Goal: Transaction & Acquisition: Download file/media

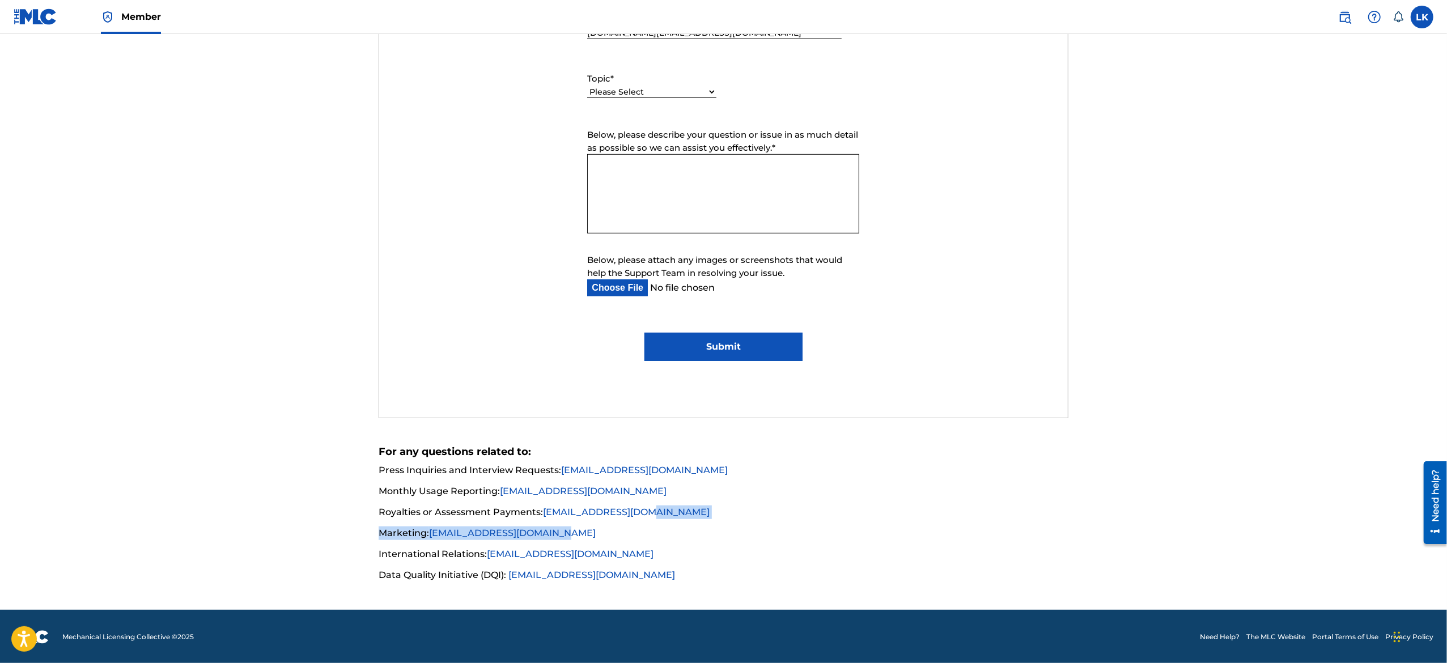
drag, startPoint x: 684, startPoint y: 513, endPoint x: 691, endPoint y: 537, distance: 25.7
click at [691, 537] on ul "Press Inquiries and Interview Requests: [EMAIL_ADDRESS][DOMAIN_NAME] Monthly Us…" at bounding box center [724, 523] width 690 height 120
click at [691, 537] on li "Marketing: [EMAIL_ADDRESS][DOMAIN_NAME]" at bounding box center [724, 537] width 690 height 20
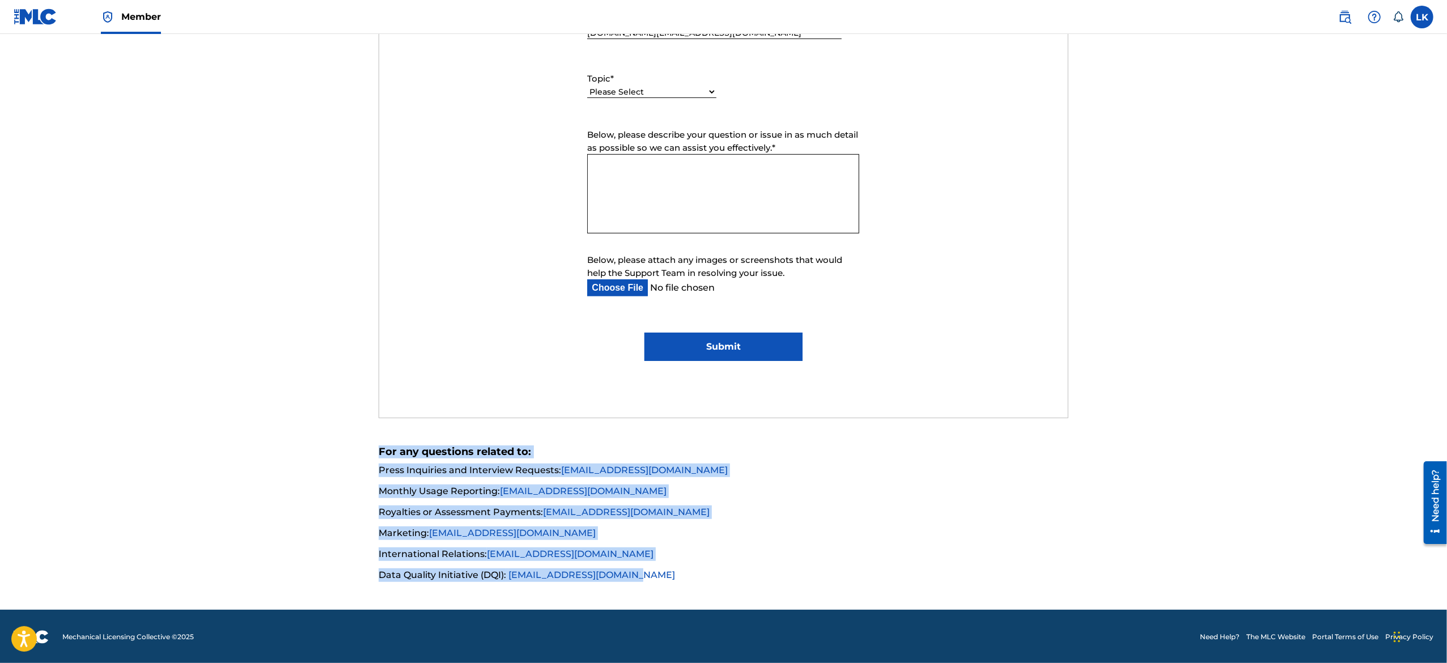
drag, startPoint x: 358, startPoint y: 444, endPoint x: 684, endPoint y: 587, distance: 355.6
click at [684, 587] on main "Need Help? You've come to the right place! Check out our Help Center or FAQ pag…" at bounding box center [723, 44] width 1447 height 1132
copy div "For any questions related to: Press Inquiries and Interview Requests: [EMAIL_AD…"
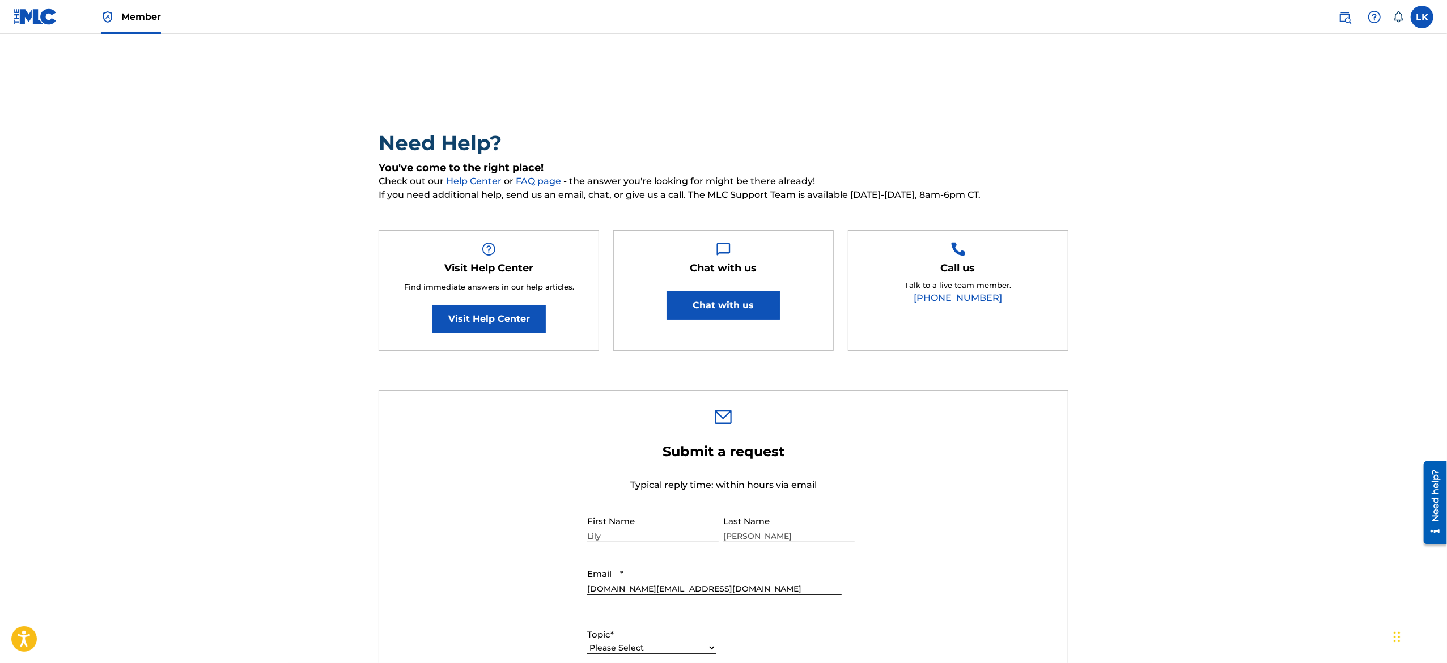
click at [487, 314] on link "Visit Help Center" at bounding box center [489, 319] width 113 height 28
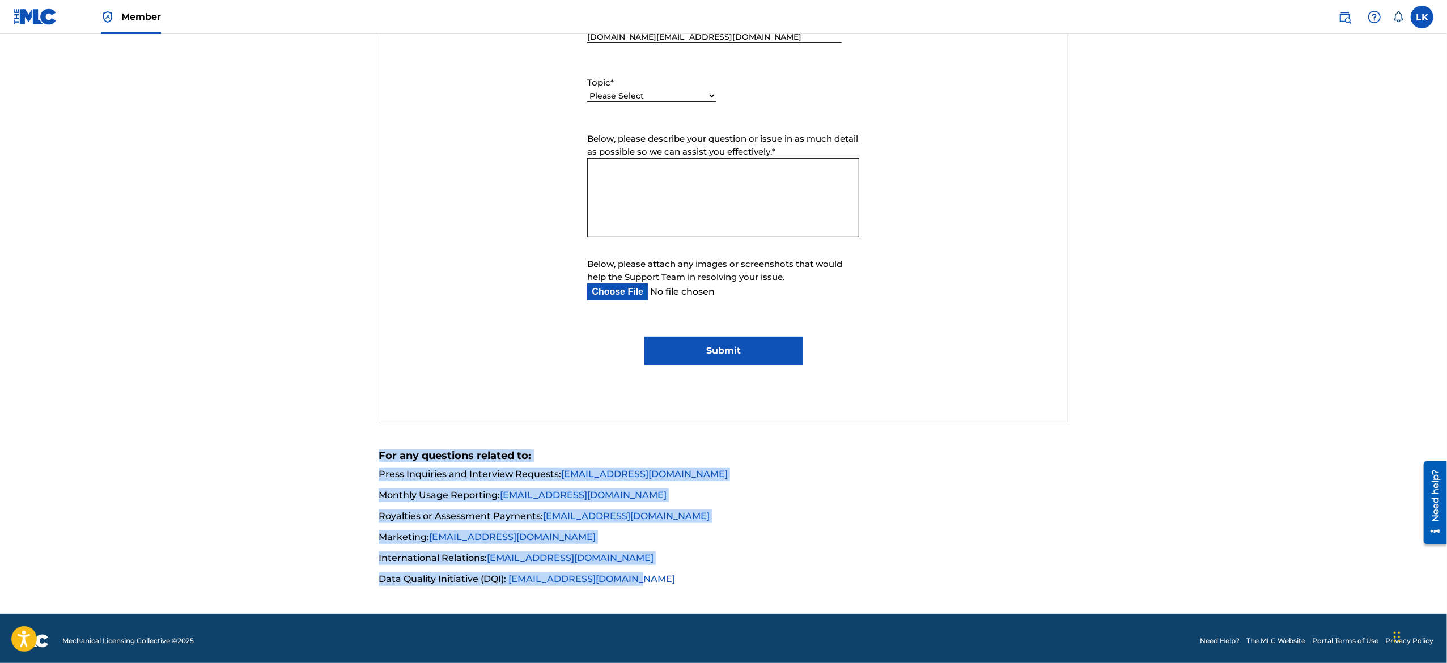
scroll to position [556, 0]
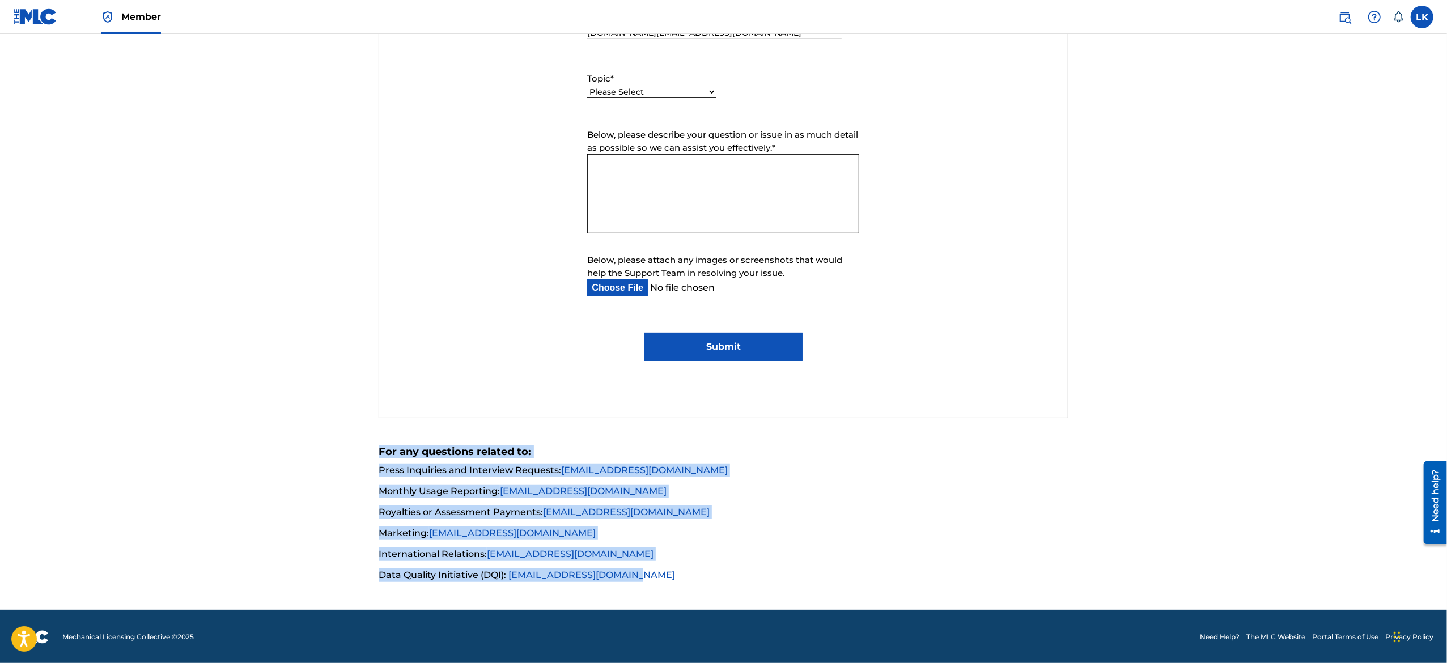
click at [769, 533] on li "Marketing: [EMAIL_ADDRESS][DOMAIN_NAME]" at bounding box center [724, 537] width 690 height 20
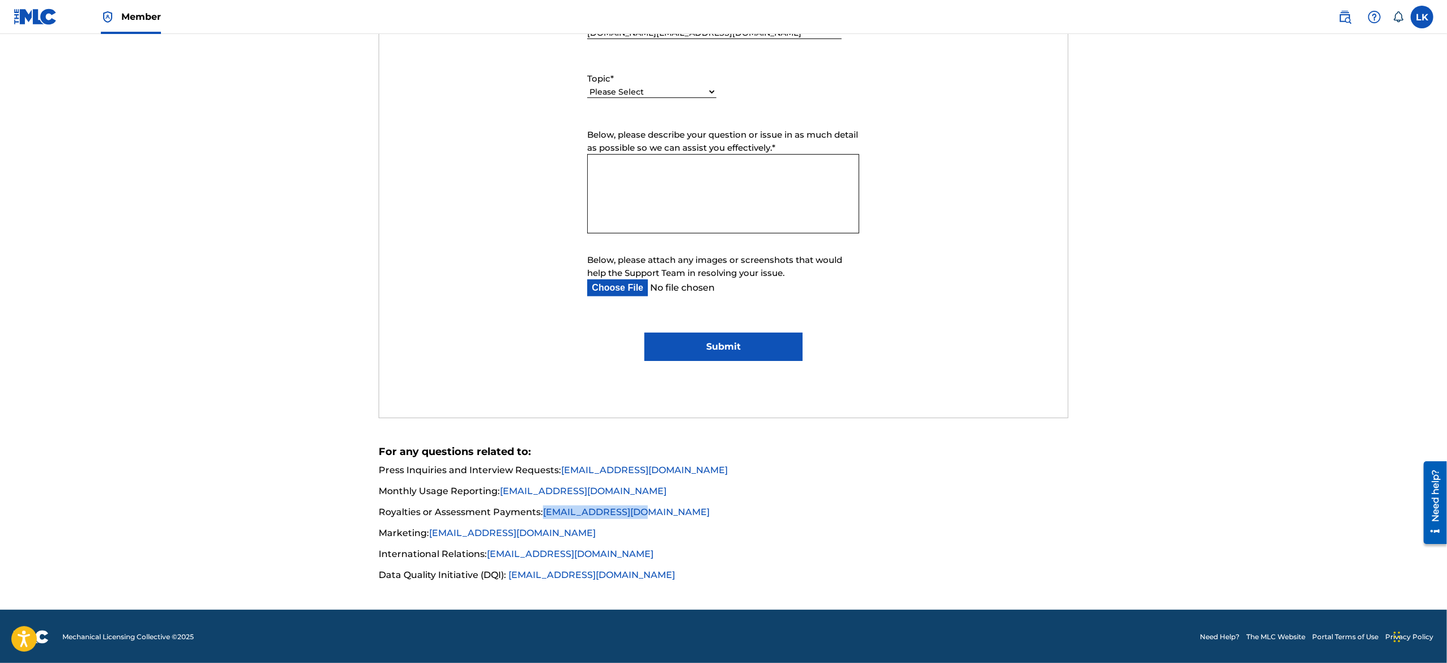
drag, startPoint x: 645, startPoint y: 514, endPoint x: 539, endPoint y: 515, distance: 106.6
click at [539, 515] on li "Royalties or Assessment Payments: [EMAIL_ADDRESS][DOMAIN_NAME]" at bounding box center [724, 516] width 690 height 20
click at [695, 515] on li "Royalties or Assessment Payments: [EMAIL_ADDRESS][DOMAIN_NAME]" at bounding box center [724, 516] width 690 height 20
drag, startPoint x: 686, startPoint y: 514, endPoint x: 542, endPoint y: 516, distance: 144.0
click at [542, 516] on li "Royalties or Assessment Payments: [EMAIL_ADDRESS][DOMAIN_NAME]" at bounding box center [724, 516] width 690 height 20
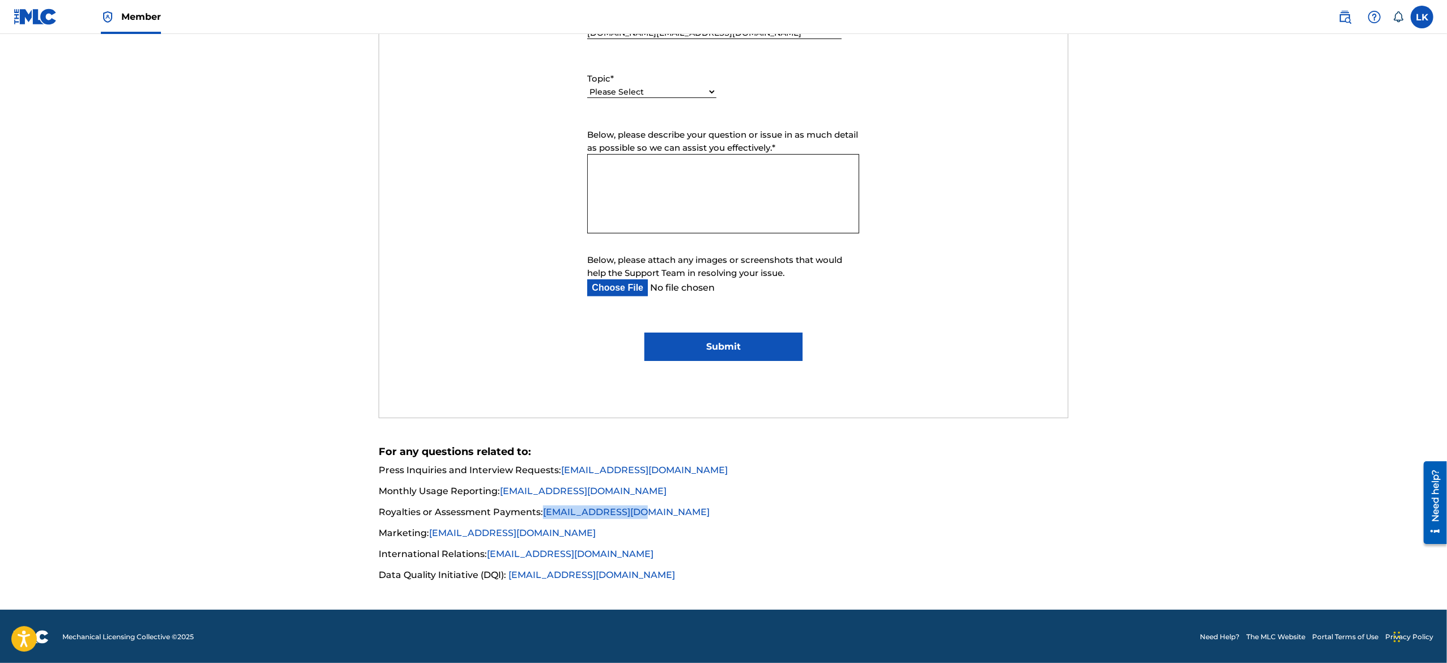
copy link "[EMAIL_ADDRESS][DOMAIN_NAME]"
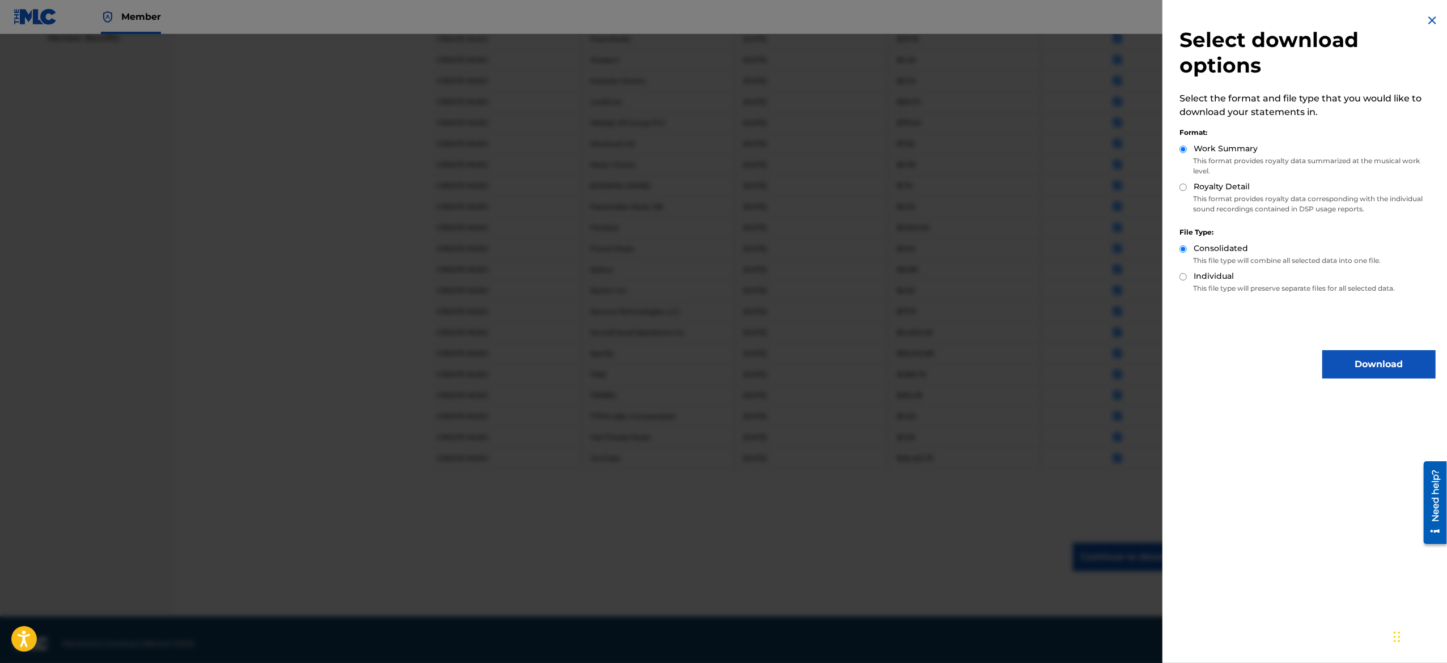
click at [1378, 359] on button "Download" at bounding box center [1379, 364] width 113 height 28
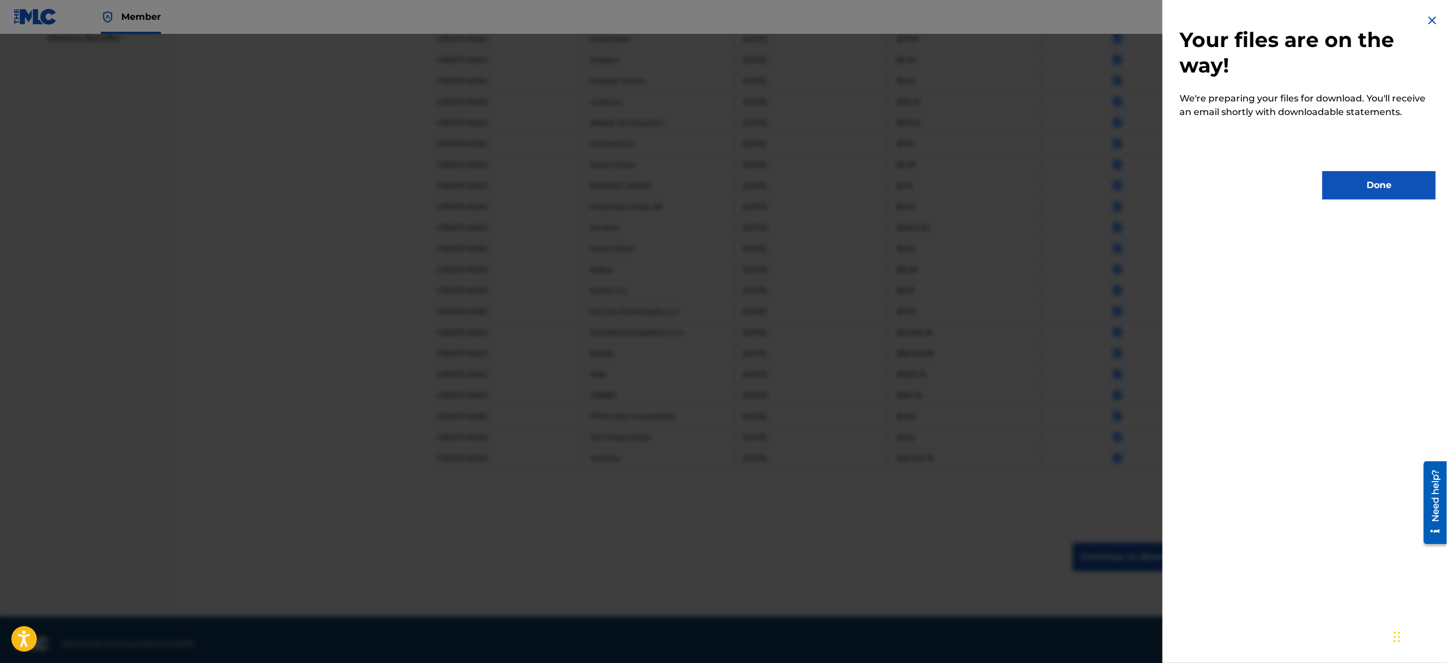
click at [1361, 180] on button "Done" at bounding box center [1379, 185] width 113 height 28
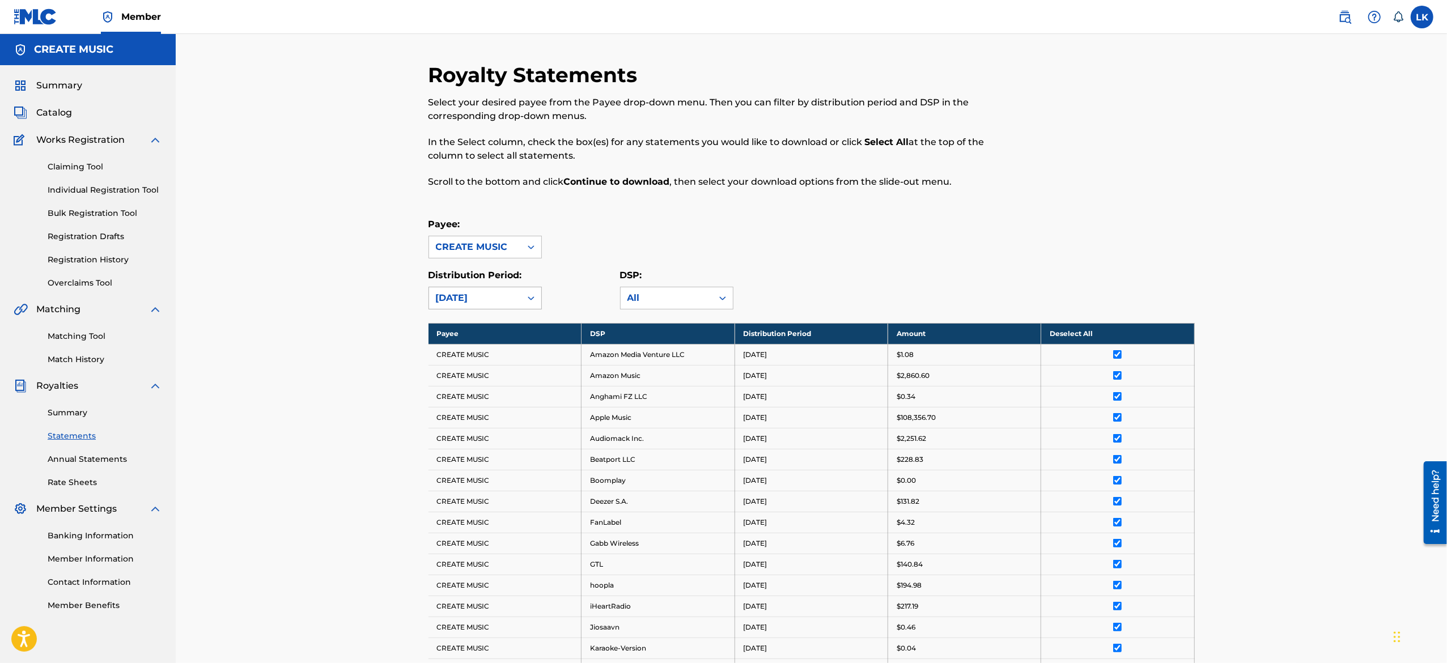
click at [524, 296] on div at bounding box center [531, 298] width 20 height 20
click at [483, 359] on div "July 2025" at bounding box center [485, 352] width 112 height 28
click at [1082, 330] on th "Select All" at bounding box center [1118, 333] width 153 height 21
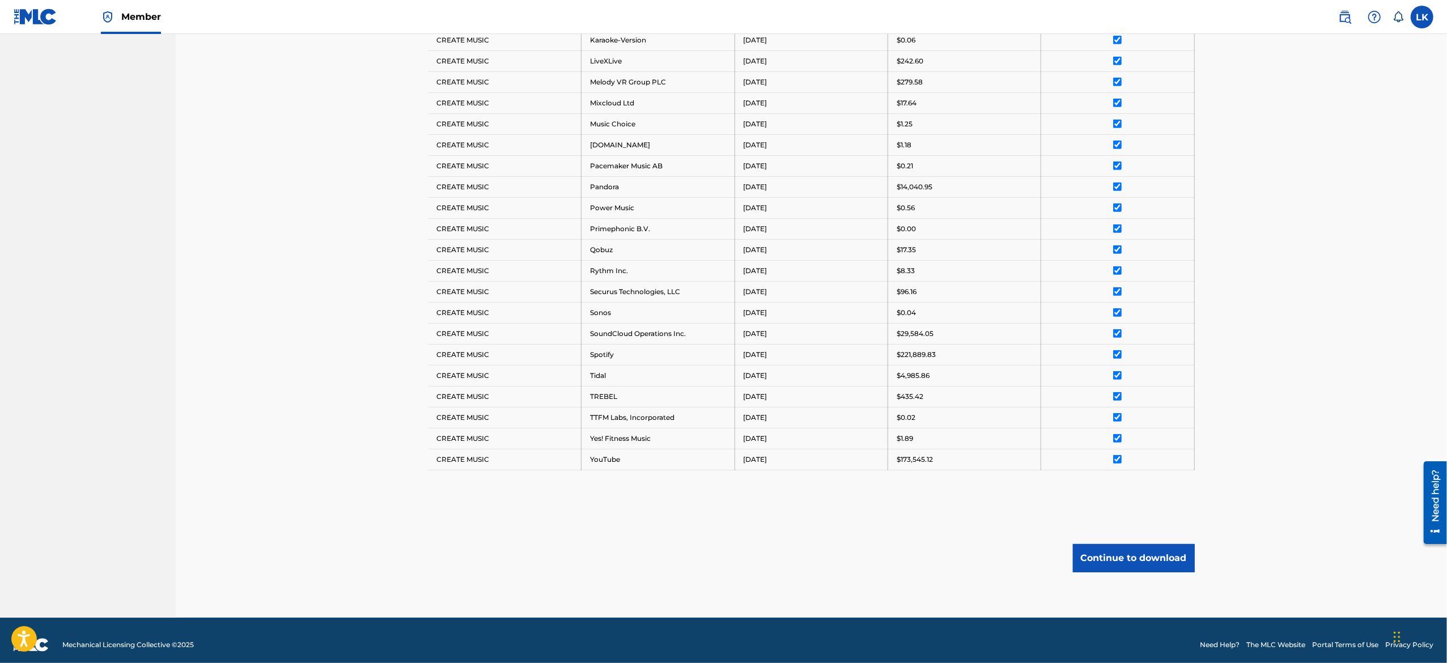
click at [1163, 553] on button "Continue to download" at bounding box center [1134, 558] width 122 height 28
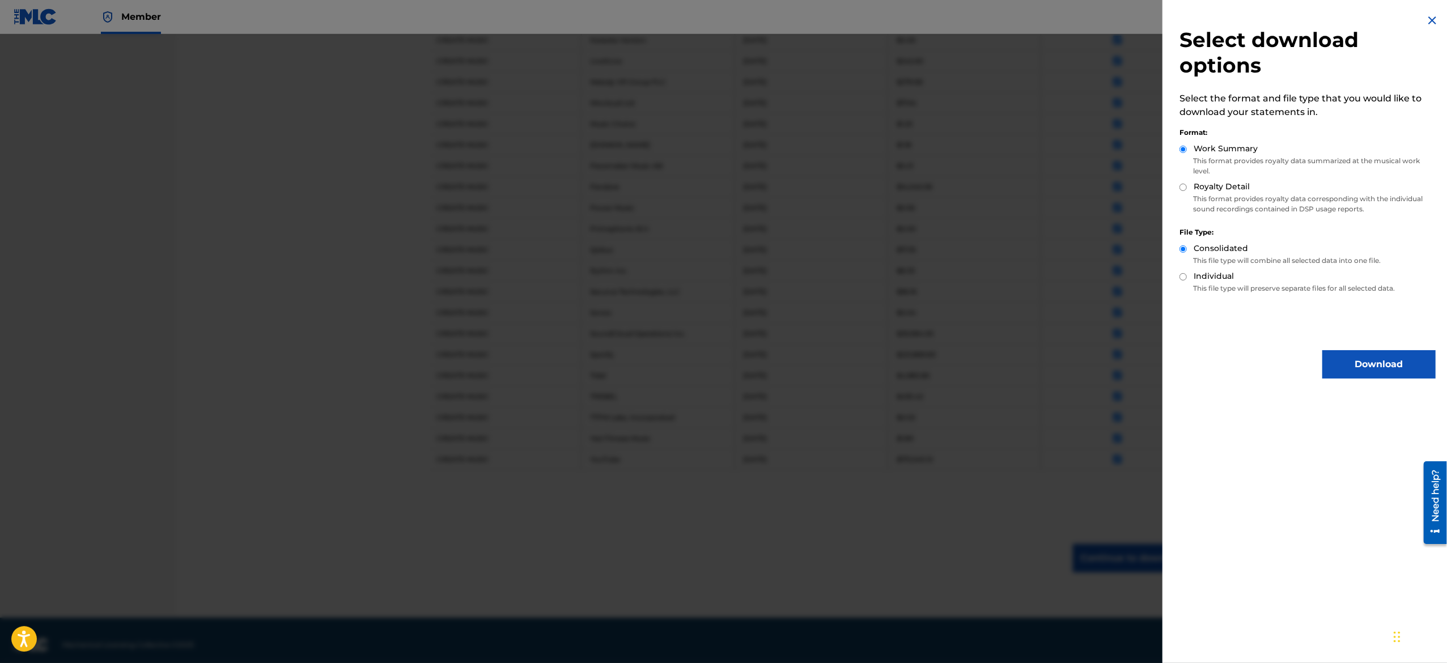
click at [1360, 354] on button "Download" at bounding box center [1379, 364] width 113 height 28
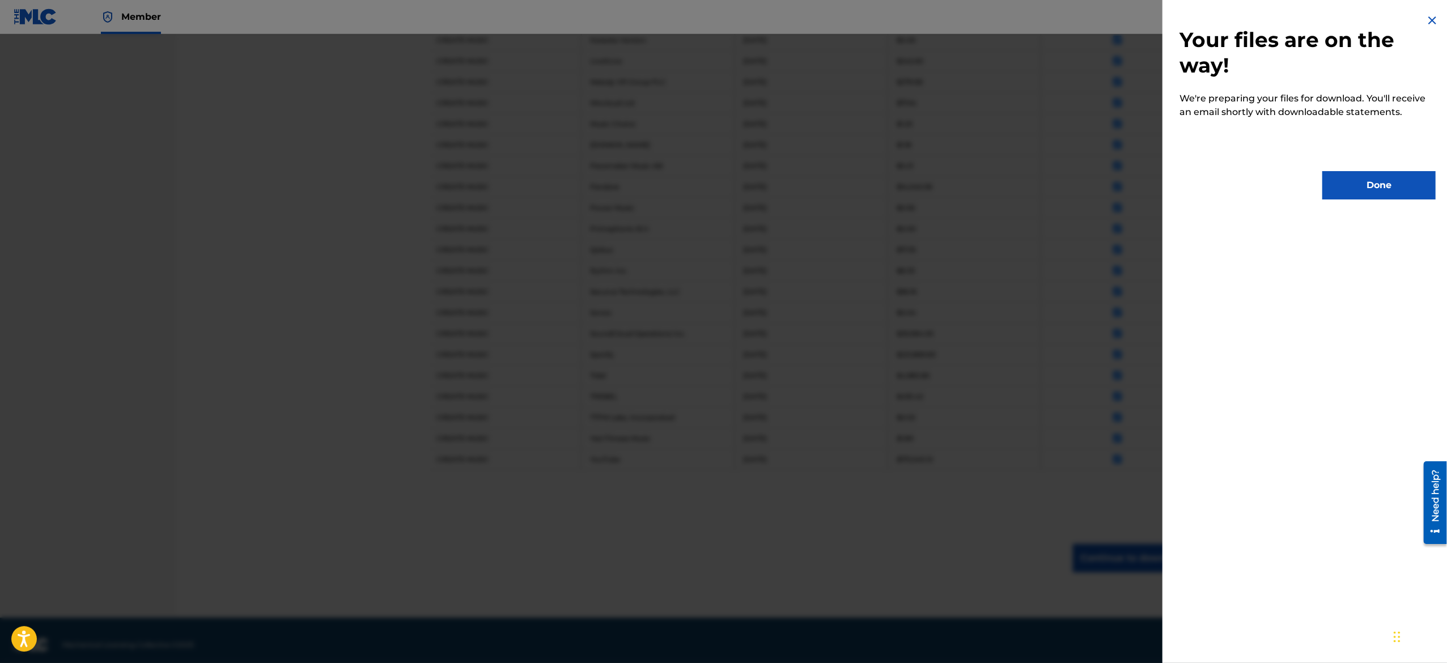
click at [1379, 192] on button "Done" at bounding box center [1379, 185] width 113 height 28
